Goal: Task Accomplishment & Management: Complete application form

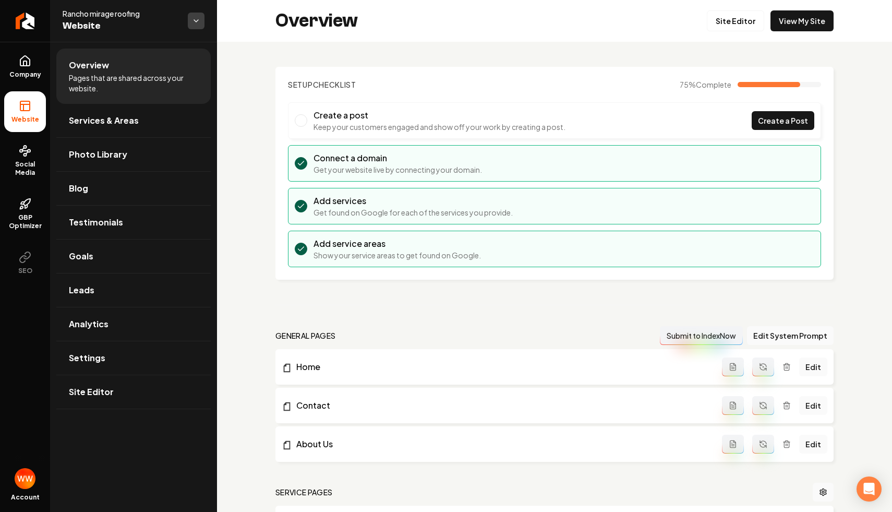
click at [188, 16] on html "Company Website Social Media GBP Optimizer SEO Account Rancho mirage roofing We…" at bounding box center [446, 256] width 892 height 512
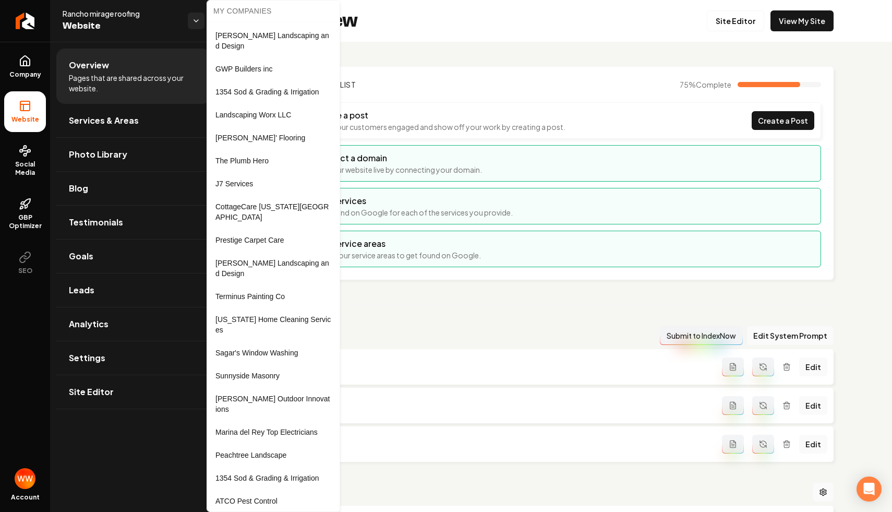
click at [365, 32] on html "Company Website Social Media GBP Optimizer SEO Account Rancho mirage roofing We…" at bounding box center [446, 256] width 892 height 512
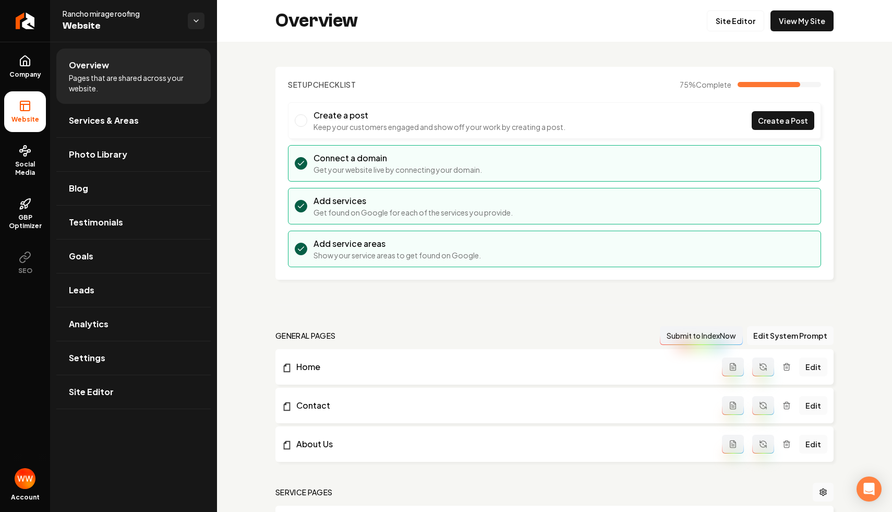
click at [437, 75] on section "Setup Checklist 75 % Complete Create a post Keep your customers engaged and sho…" at bounding box center [554, 173] width 558 height 213
click at [544, 26] on div "Overview Site Editor View My Site" at bounding box center [554, 21] width 675 height 42
click at [25, 25] on icon "Return to dashboard" at bounding box center [22, 21] width 5 height 10
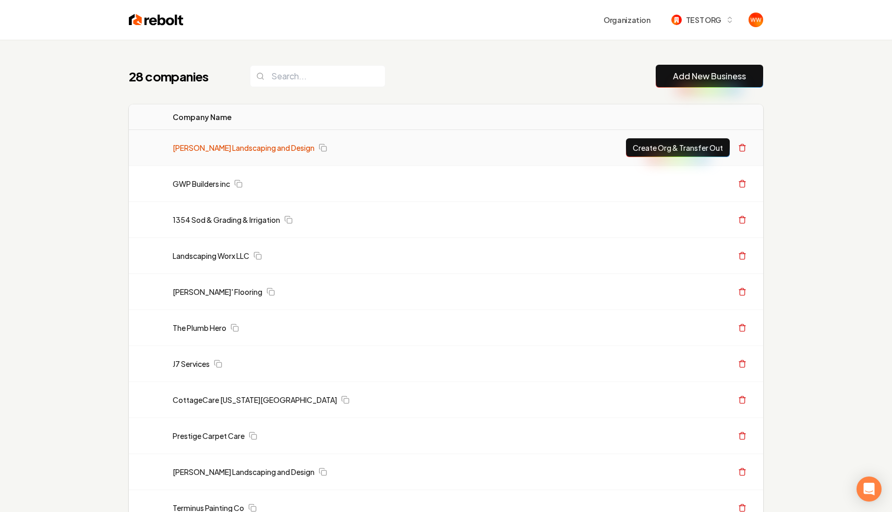
click at [275, 151] on link "[PERSON_NAME] Landscaping and Design" at bounding box center [244, 147] width 142 height 10
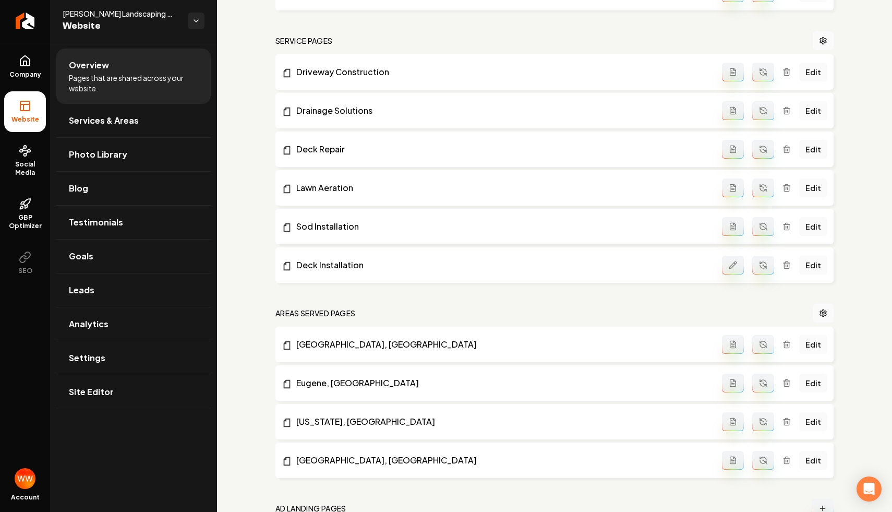
scroll to position [569, 0]
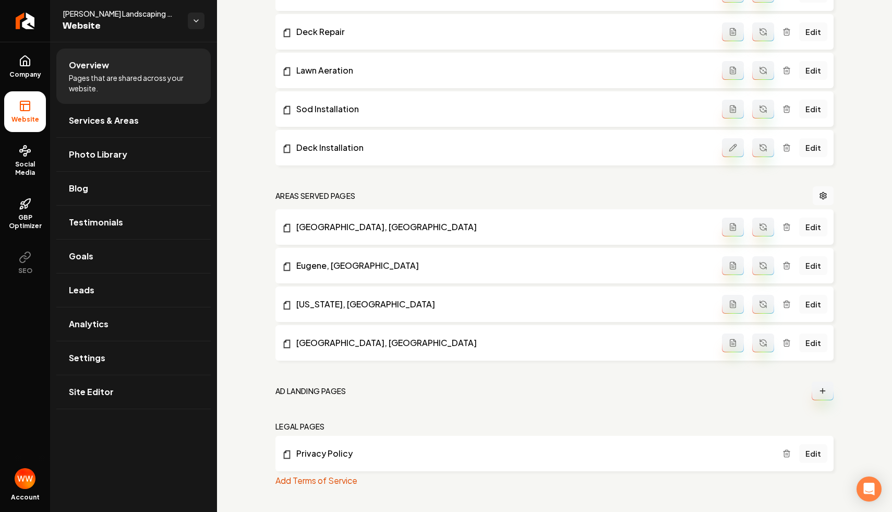
click at [819, 388] on icon "Main content area" at bounding box center [822, 391] width 8 height 8
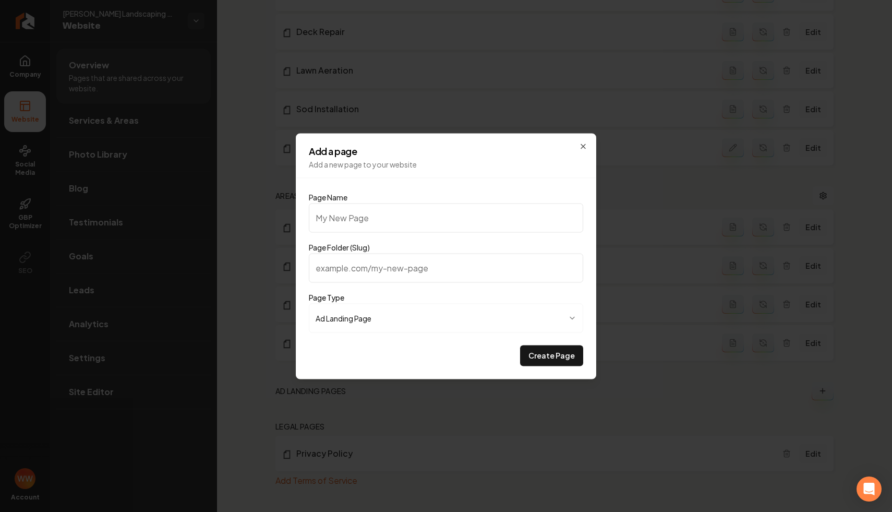
click at [427, 217] on input "Page Name" at bounding box center [446, 217] width 274 height 29
type input "S"
type input "s"
type input "So"
type input "so"
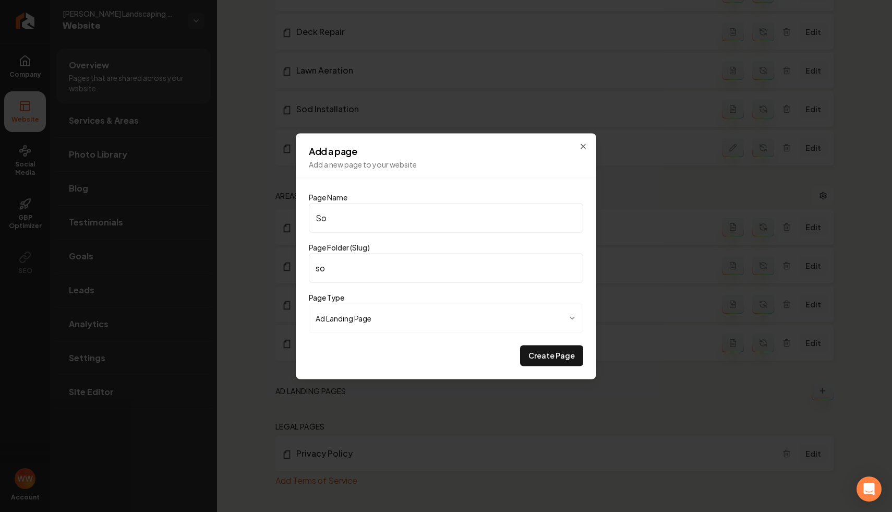
type input "Sod"
type input "sod"
type input "Sod I"
type input "sod-i"
type input "Sod In"
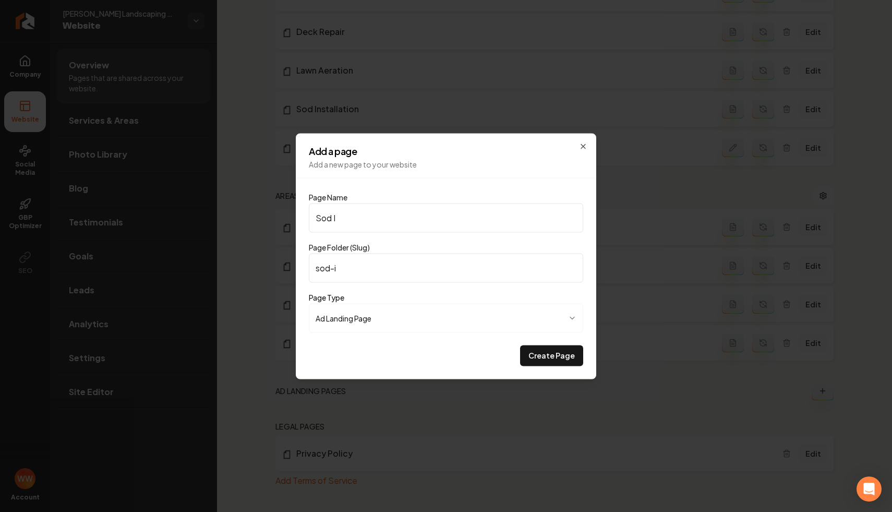
type input "sod-in"
type input "Sod Ins"
type input "sod-ins"
type input "Sod Inst"
type input "sod-inst"
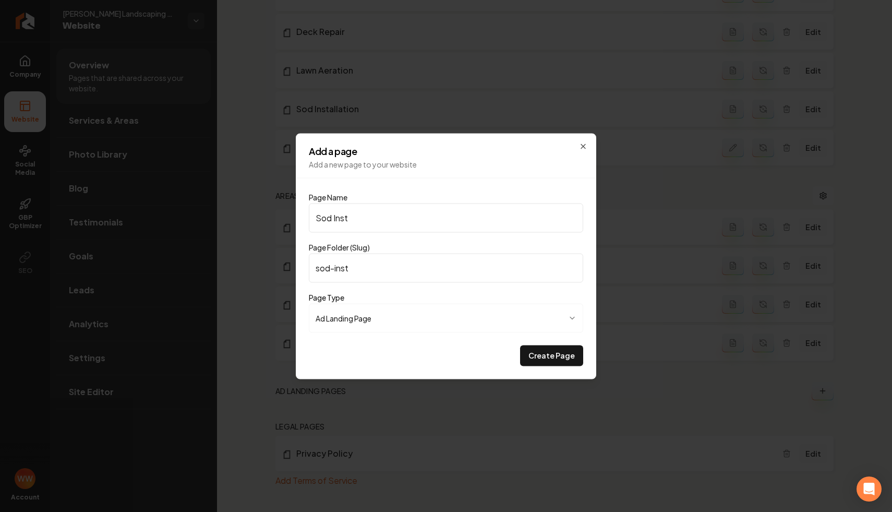
type input "Sod Insta"
type input "sod-insta"
type input "Sod Instal"
type input "sod-instal"
type input "Sod Install"
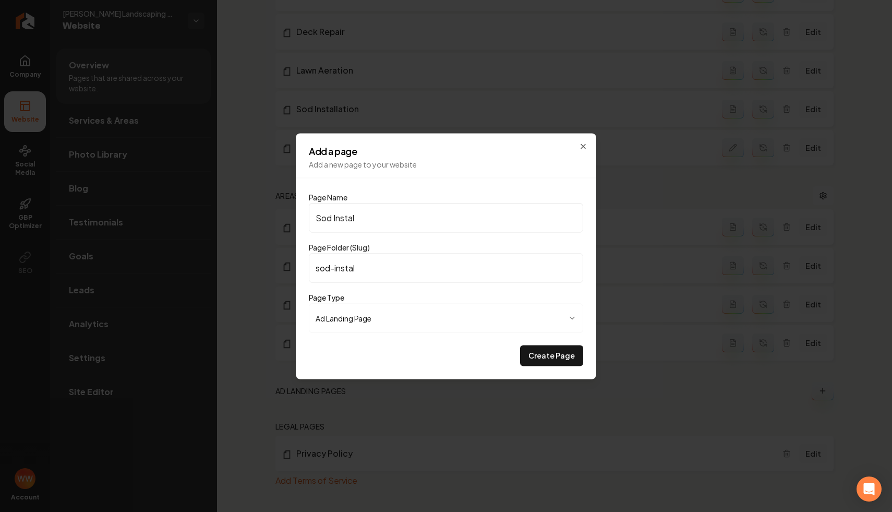
type input "sod-install"
type input "Sod Installa"
type input "sod-installa"
type input "Sod Installat"
type input "sod-installat"
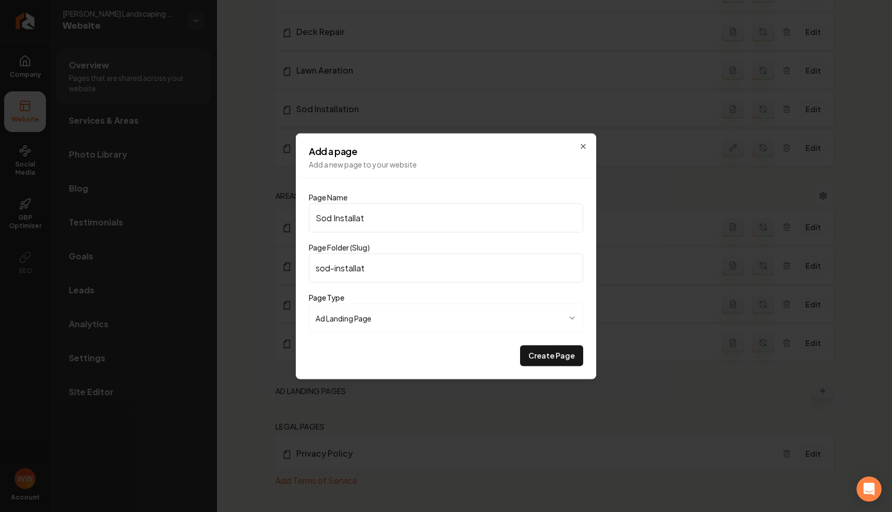
type input "Sod Installati"
type input "sod-installati"
type input "Sod Installatio"
type input "sod-installatio"
type input "Sod Installation"
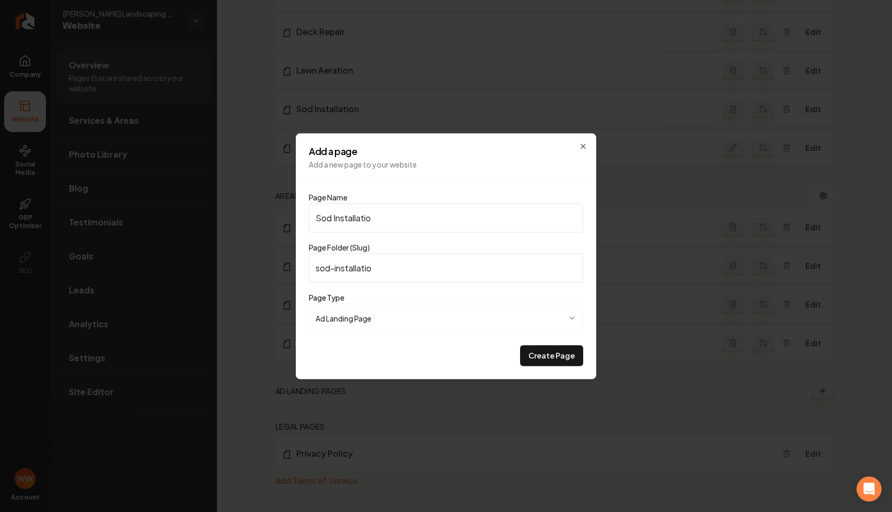
type input "sod-installation"
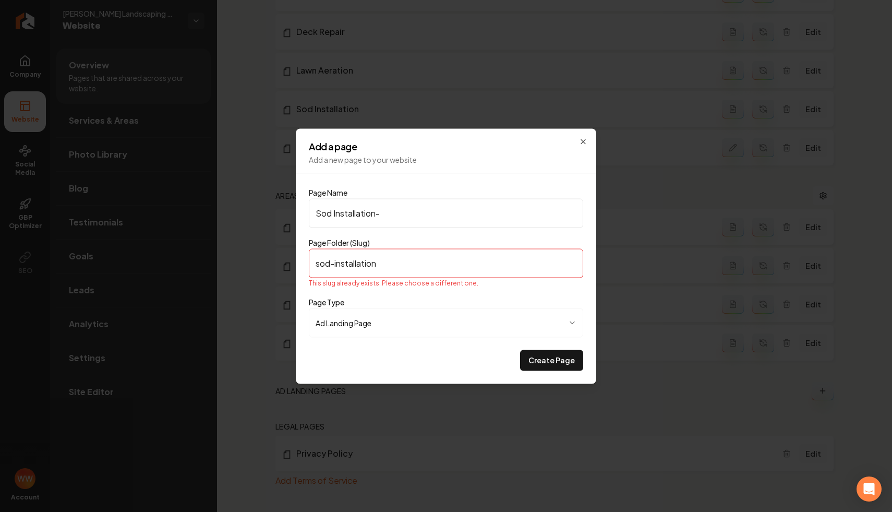
type input "Sod Installation-1"
type input "sod-installation-1"
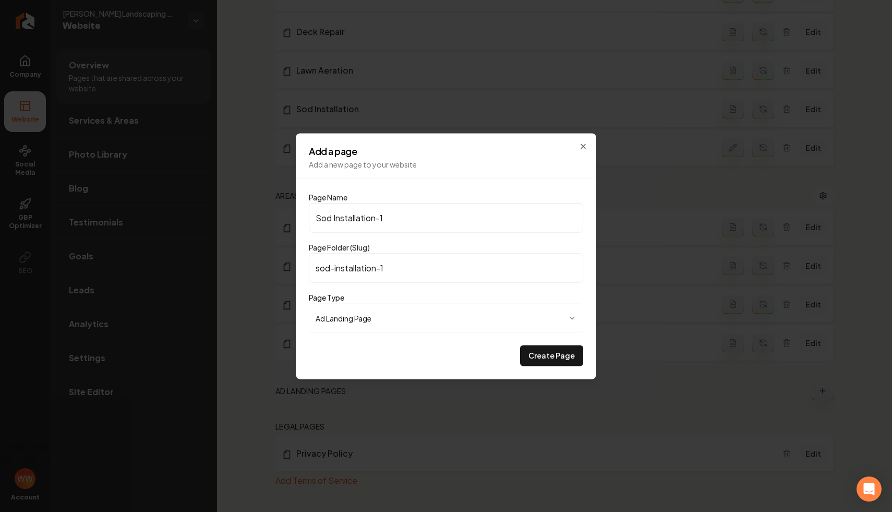
type input "Sod Installation-12"
type input "sod-installation-12"
type input "Sod Installation-123"
type input "sod-installation-123"
type input "Sod Installation-123"
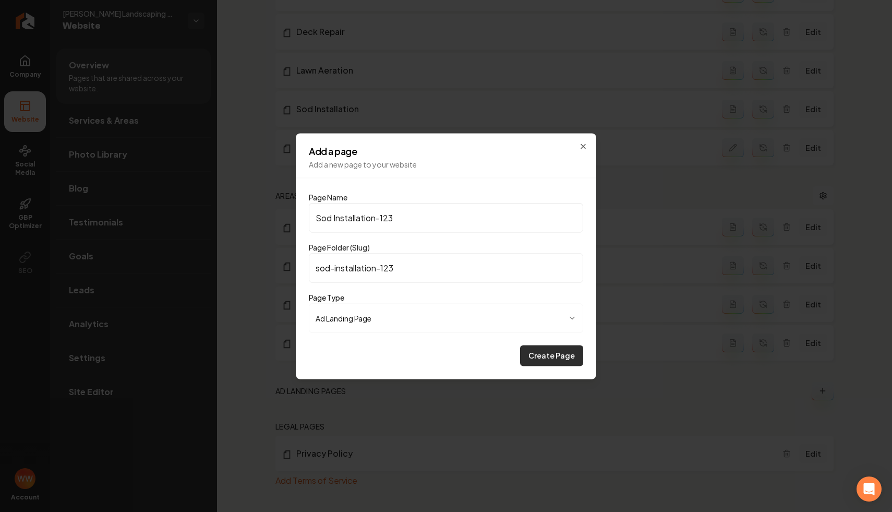
click at [540, 353] on button "Create Page" at bounding box center [551, 355] width 63 height 21
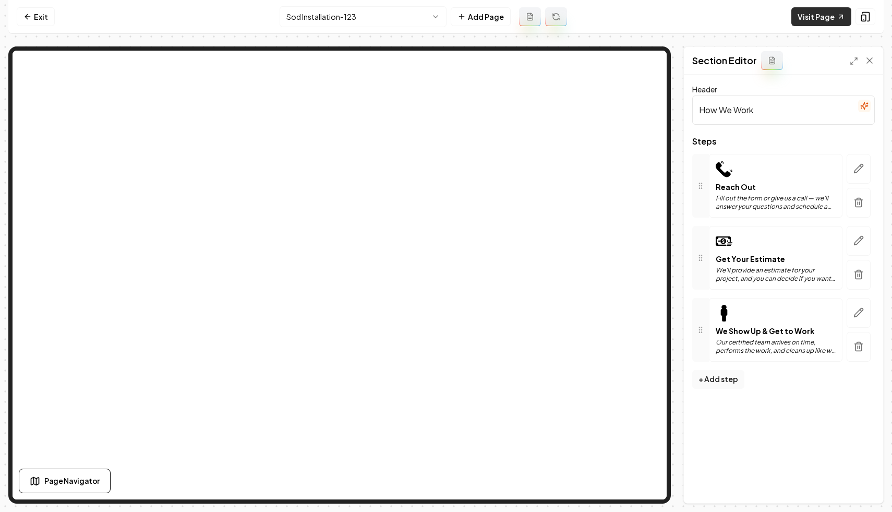
click at [820, 10] on link "Visit Page" at bounding box center [821, 16] width 60 height 19
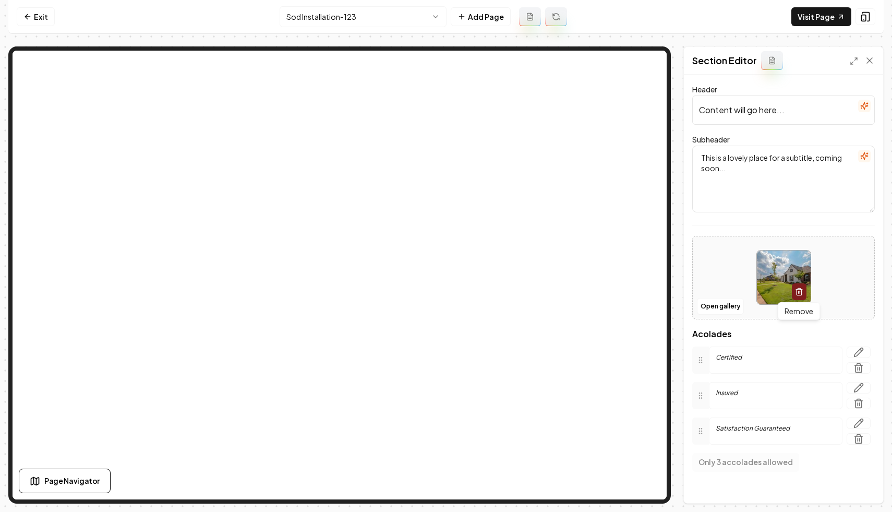
click at [796, 288] on icon "button" at bounding box center [799, 291] width 8 height 8
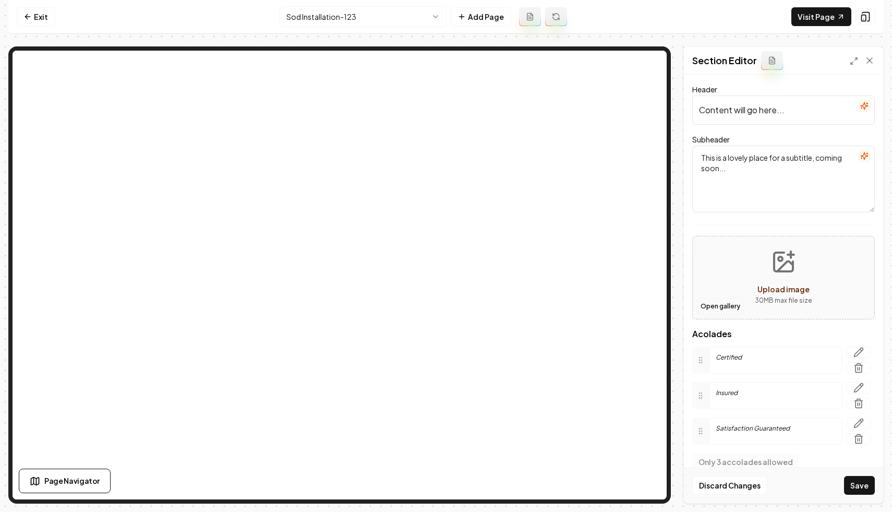
click at [721, 308] on button "Open gallery" at bounding box center [720, 306] width 47 height 17
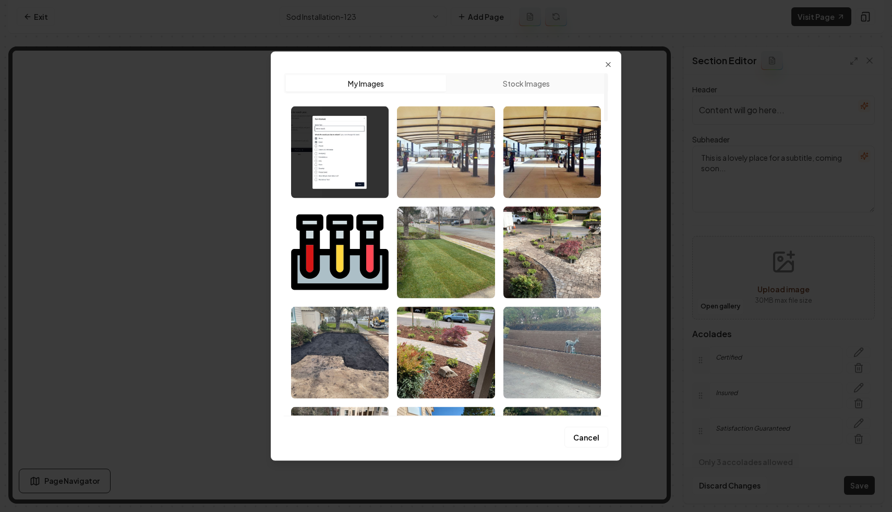
click at [443, 155] on img "Select image image_6876773a5c7cd75eb84619c2.jpeg" at bounding box center [446, 152] width 98 height 92
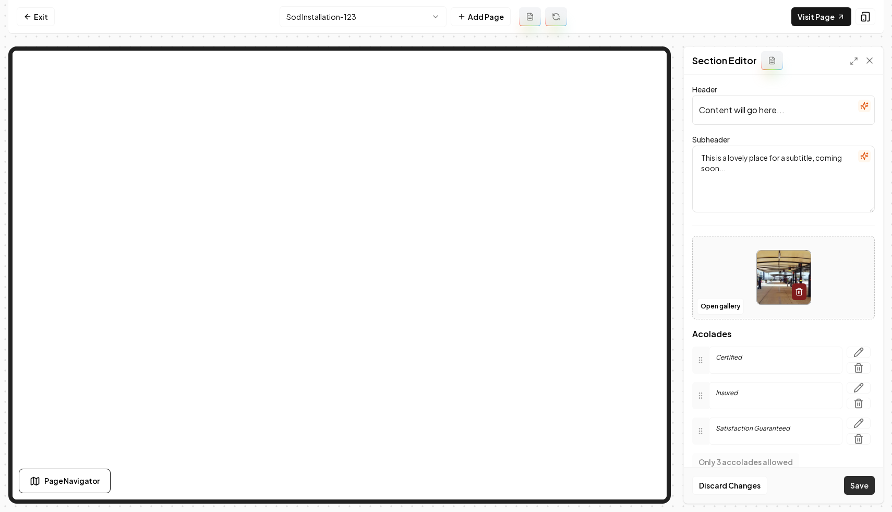
click at [858, 478] on button "Save" at bounding box center [859, 485] width 31 height 19
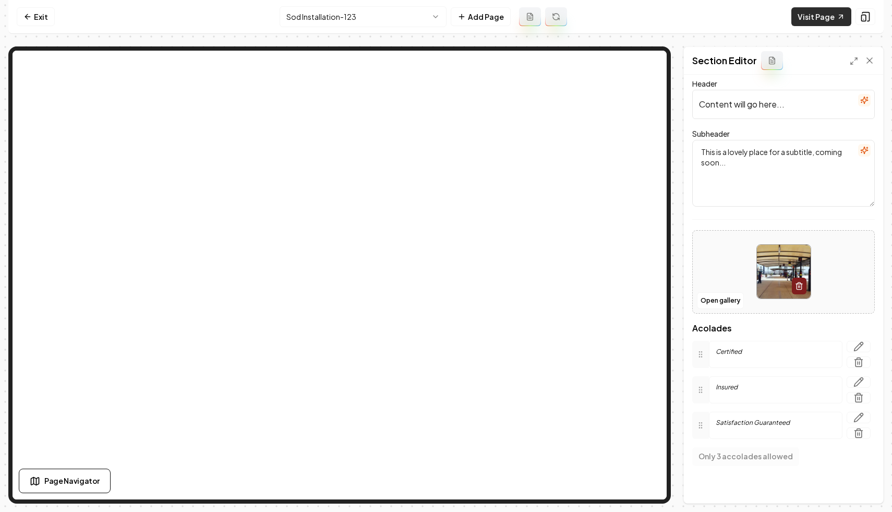
click at [808, 20] on link "Visit Page" at bounding box center [821, 16] width 60 height 19
click at [858, 15] on button at bounding box center [865, 16] width 20 height 17
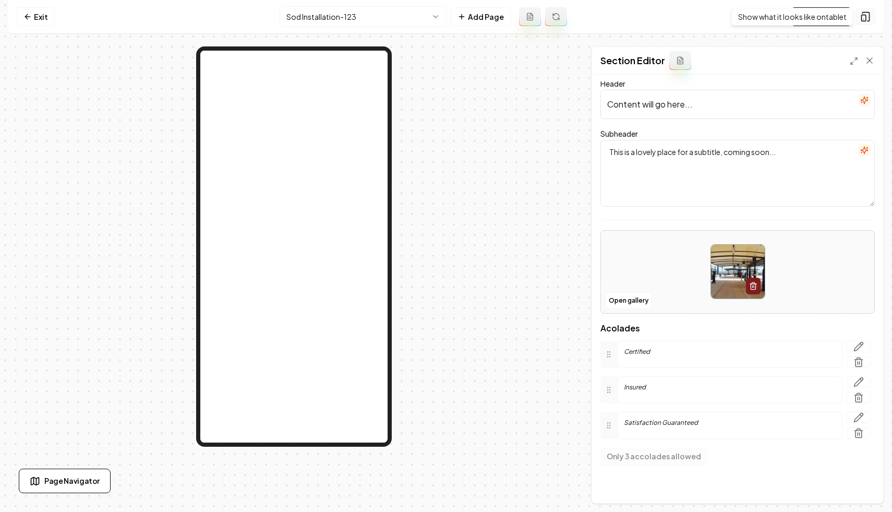
click at [868, 14] on icon at bounding box center [865, 17] width 7 height 9
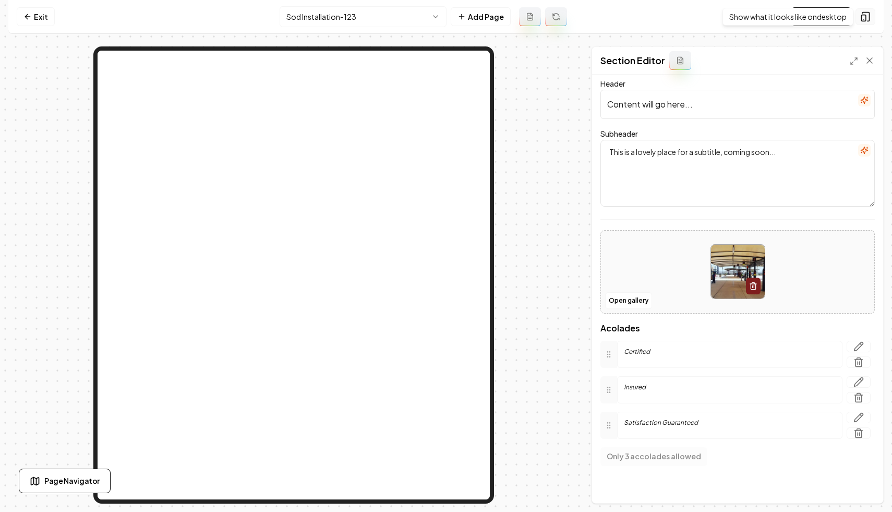
click at [860, 16] on icon at bounding box center [865, 16] width 10 height 10
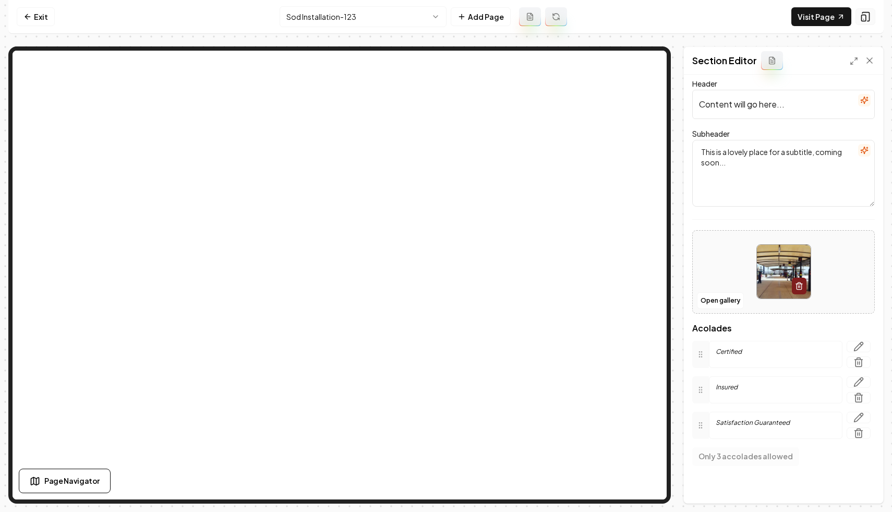
click at [860, 16] on icon at bounding box center [865, 16] width 10 height 10
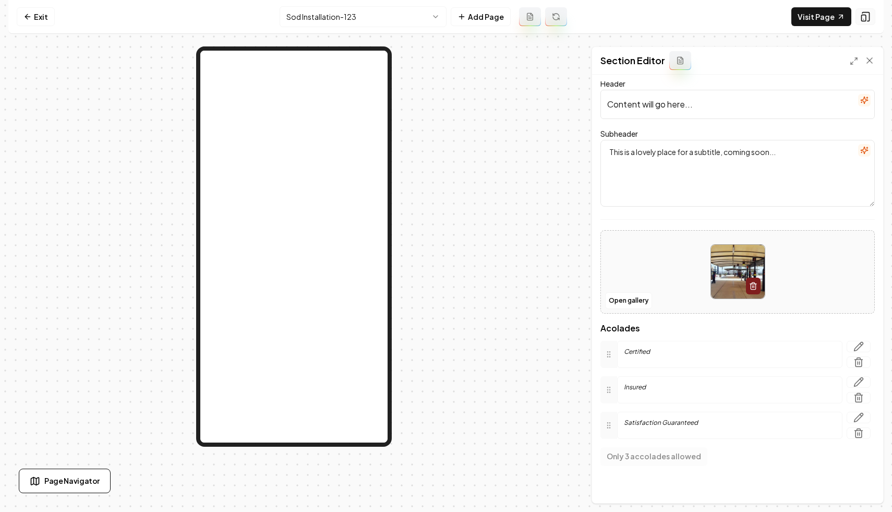
click at [860, 16] on icon at bounding box center [865, 16] width 10 height 10
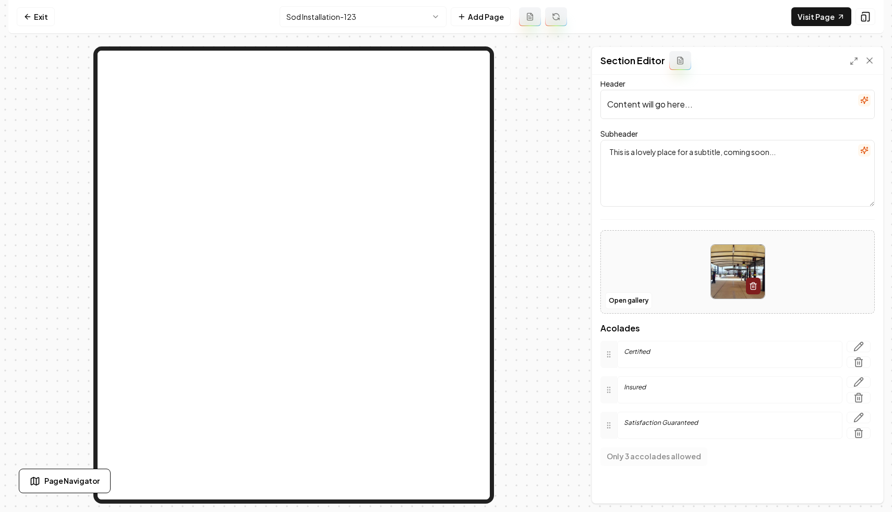
click at [855, 18] on div "Visit Page" at bounding box center [833, 16] width 84 height 19
click at [865, 18] on icon at bounding box center [865, 16] width 10 height 10
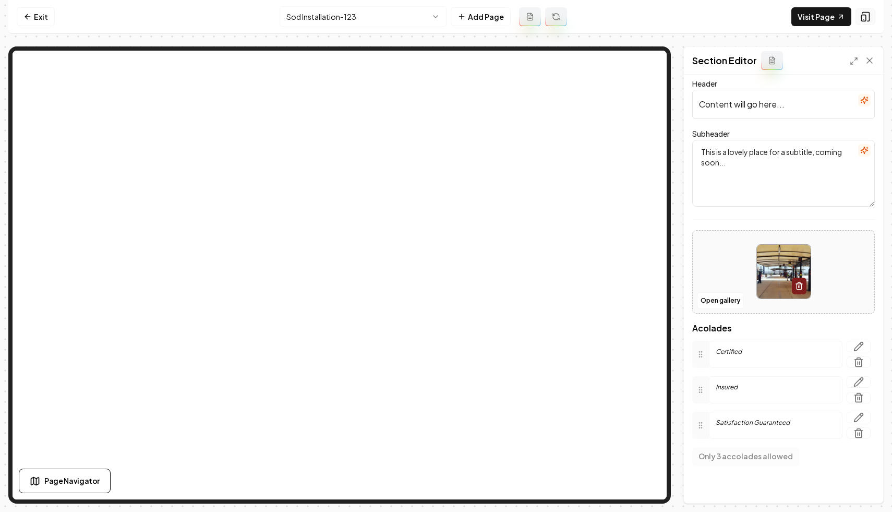
click at [865, 18] on icon at bounding box center [865, 16] width 10 height 10
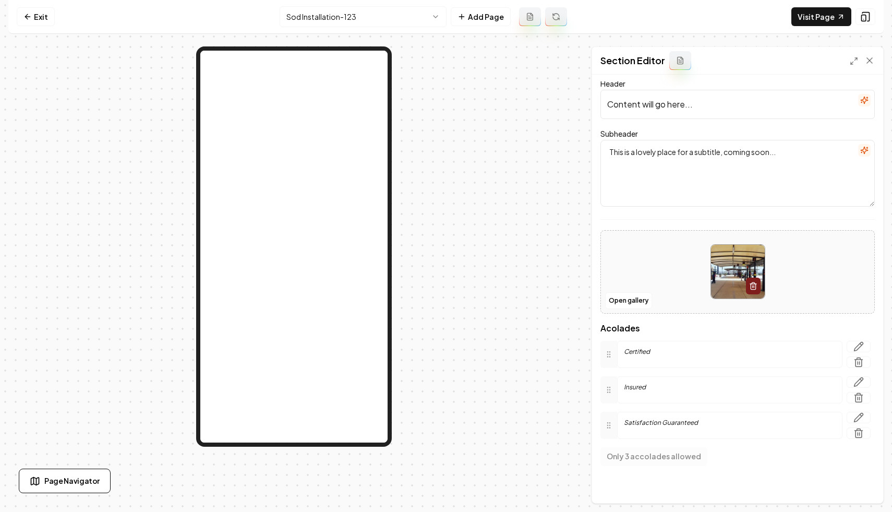
scroll to position [0, 0]
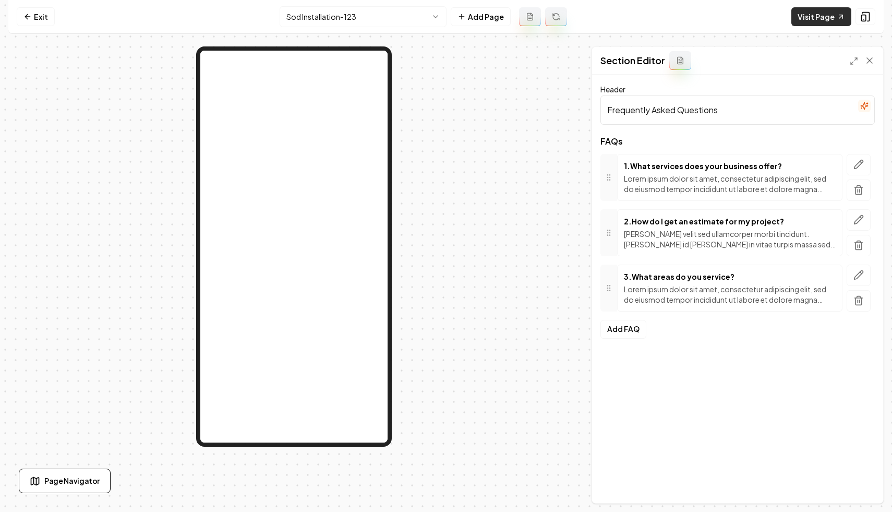
click at [818, 14] on link "Visit Page" at bounding box center [821, 16] width 60 height 19
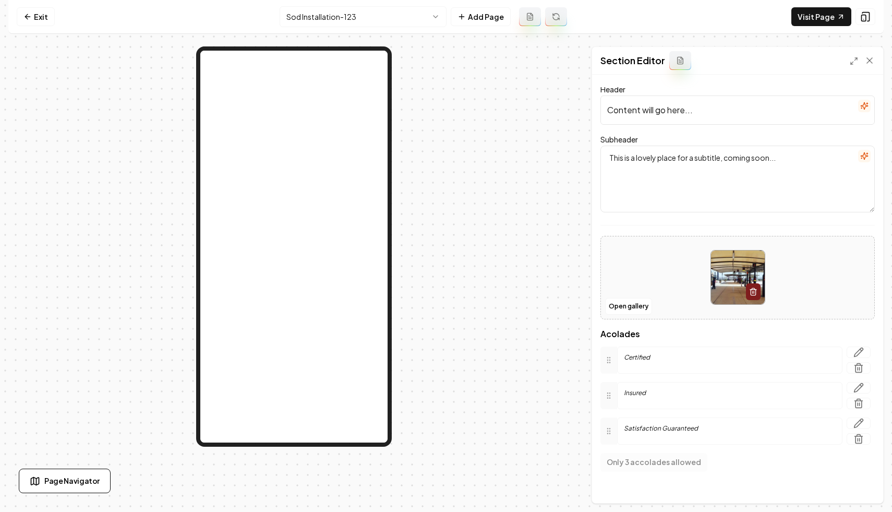
scroll to position [6, 0]
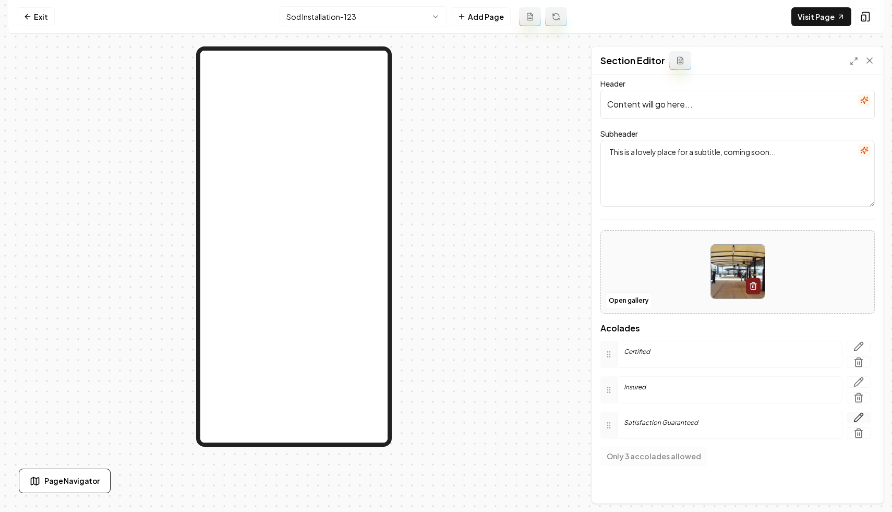
click at [850, 416] on button "button" at bounding box center [859, 417] width 24 height 11
click at [744, 469] on textarea "Satisfaction Guaranteed" at bounding box center [739, 464] width 257 height 67
click at [860, 383] on icon "button" at bounding box center [858, 382] width 10 height 10
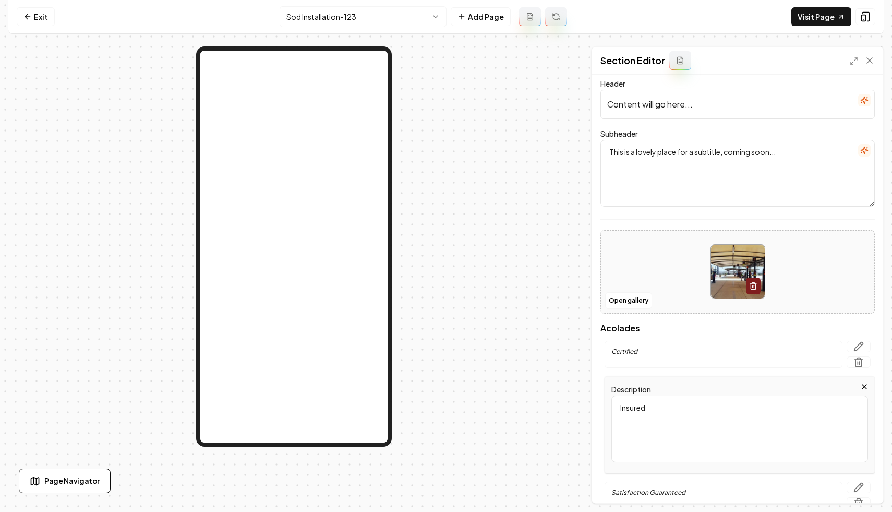
click at [691, 403] on textarea "Insured" at bounding box center [739, 428] width 257 height 67
type textarea "FAmily"
type textarea "Family Owned"
click at [864, 488] on button "Save" at bounding box center [859, 485] width 31 height 19
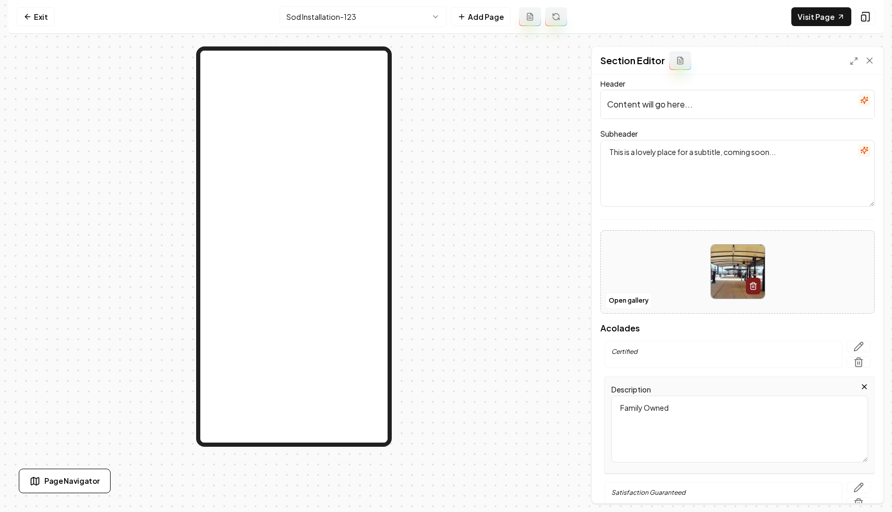
click at [864, 488] on button "button" at bounding box center [859, 486] width 24 height 11
click at [821, 21] on link "Visit Page" at bounding box center [821, 16] width 60 height 19
click at [875, 60] on div "Section Editor" at bounding box center [737, 61] width 291 height 28
click at [868, 61] on icon at bounding box center [869, 60] width 10 height 10
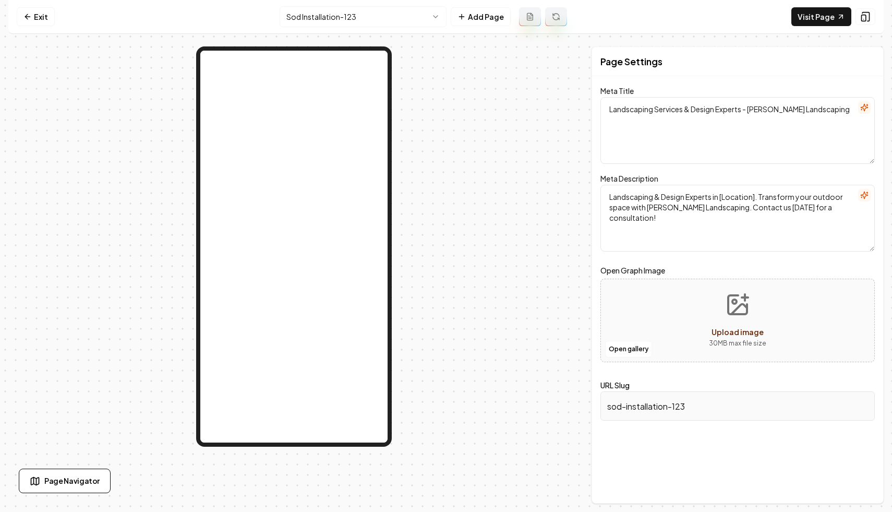
click at [631, 16] on nav "Exit Sod Installation-123 Add Page Visit Page" at bounding box center [445, 17] width 875 height 34
click at [42, 16] on link "Exit" at bounding box center [36, 16] width 38 height 19
